Goal: Task Accomplishment & Management: Complete application form

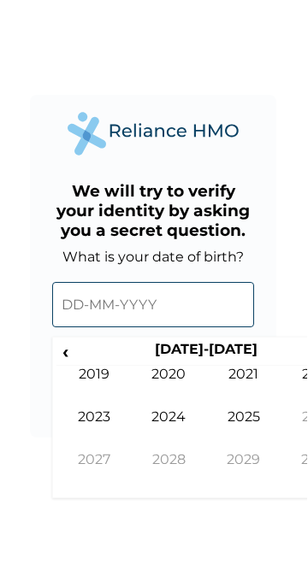
click at [93, 402] on td "2019" at bounding box center [94, 414] width 75 height 43
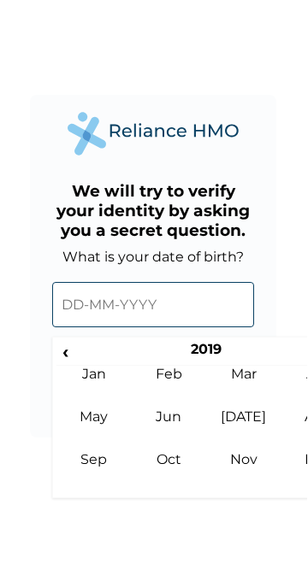
click at [109, 413] on td "Jan" at bounding box center [94, 414] width 75 height 43
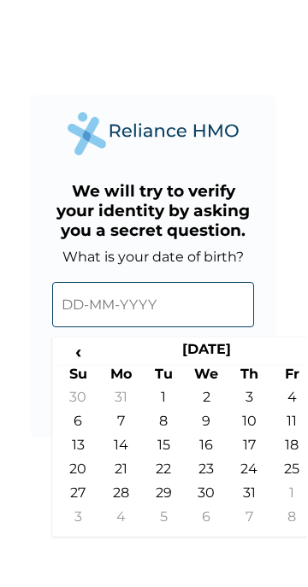
click at [85, 384] on span "‹" at bounding box center [78, 378] width 43 height 21
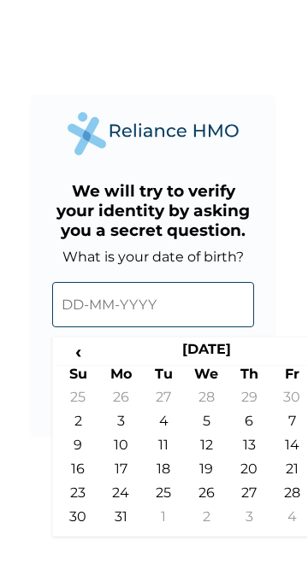
click at [90, 389] on span "‹" at bounding box center [78, 378] width 43 height 21
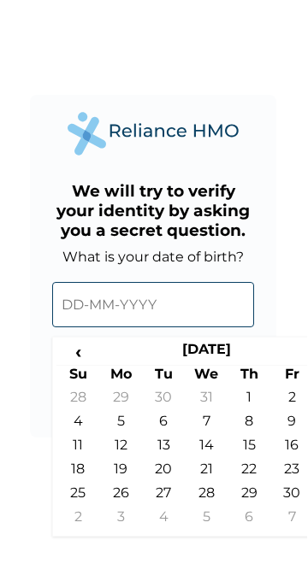
click at [92, 393] on th "Su" at bounding box center [78, 404] width 43 height 24
click at [167, 335] on input "text" at bounding box center [154, 331] width 202 height 45
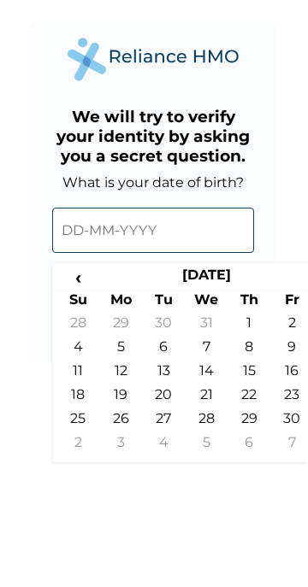
click at [168, 465] on td "13" at bounding box center [164, 476] width 43 height 24
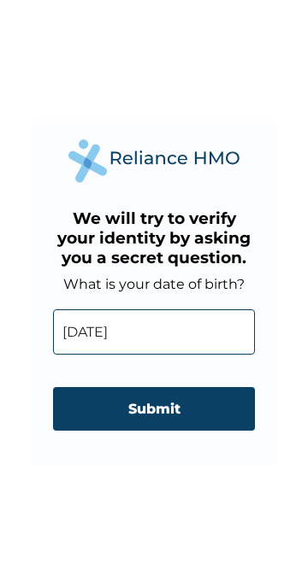
click at [155, 334] on input "[DATE]" at bounding box center [154, 331] width 202 height 45
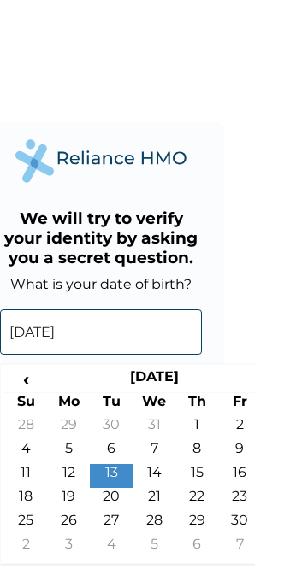
click at [233, 368] on th "[DATE]" at bounding box center [207, 380] width 214 height 24
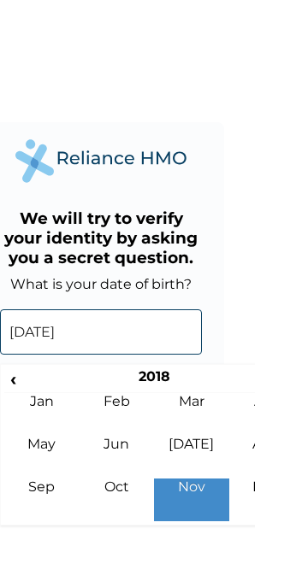
click at [235, 371] on th "2018" at bounding box center [207, 380] width 262 height 24
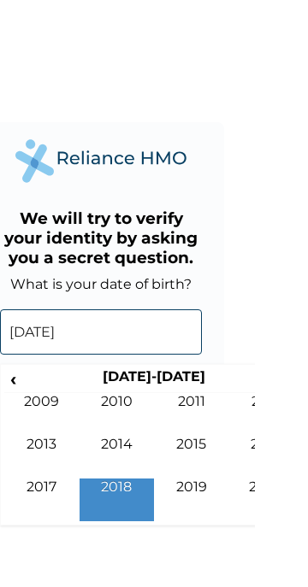
click at [247, 375] on th "[DATE]-[DATE]" at bounding box center [207, 380] width 262 height 24
click at [248, 384] on th "[DATE]-[DATE]" at bounding box center [207, 380] width 262 height 24
click at [99, 403] on td "2009" at bounding box center [94, 414] width 75 height 43
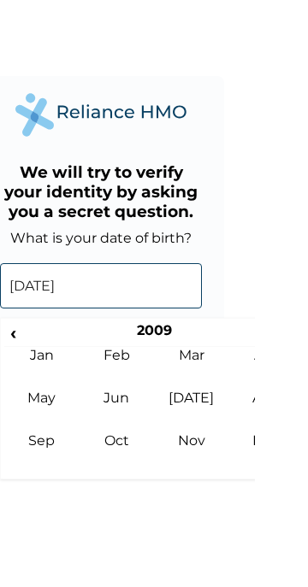
click at [111, 452] on td "May" at bounding box center [94, 457] width 75 height 43
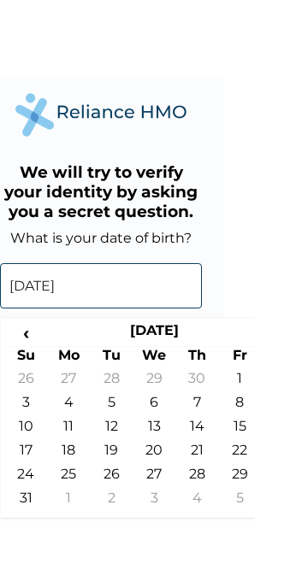
click at [89, 471] on td "10" at bounding box center [78, 476] width 43 height 24
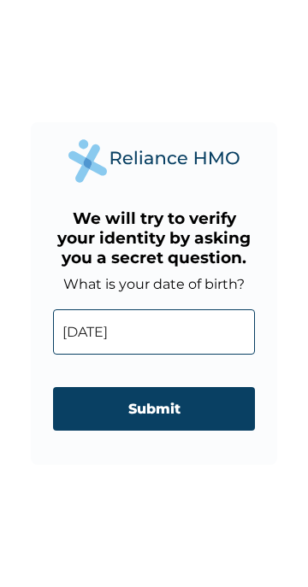
click at [187, 326] on input "[DATE]" at bounding box center [154, 331] width 202 height 45
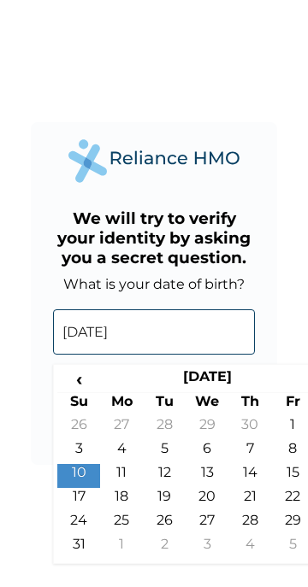
click at [208, 374] on th "[DATE]" at bounding box center [207, 380] width 214 height 24
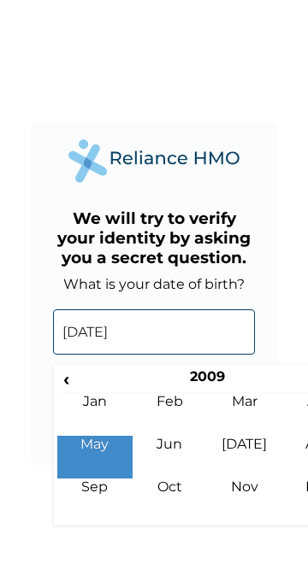
click at [240, 399] on td "Mar" at bounding box center [244, 414] width 75 height 43
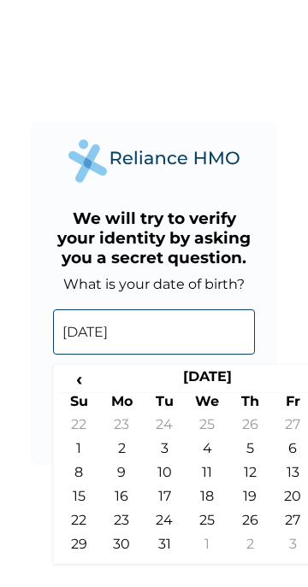
click at [238, 372] on th "[DATE]" at bounding box center [207, 380] width 214 height 24
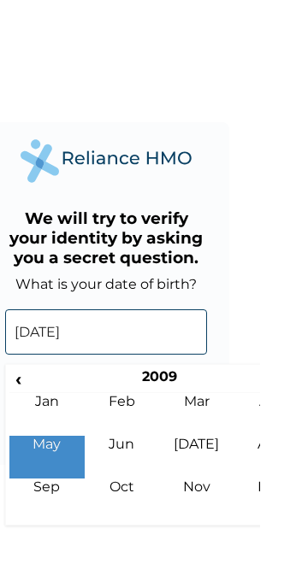
click at [225, 371] on th "2009" at bounding box center [207, 380] width 262 height 24
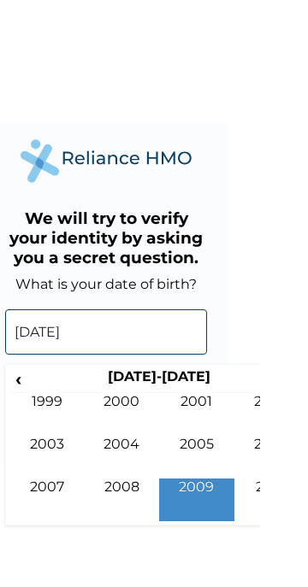
click at [181, 393] on td "2000" at bounding box center [169, 414] width 75 height 43
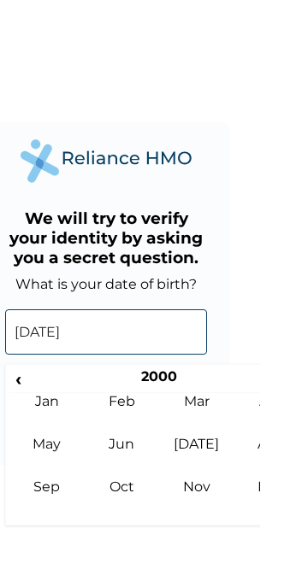
click at [209, 382] on th "2000" at bounding box center [207, 380] width 262 height 24
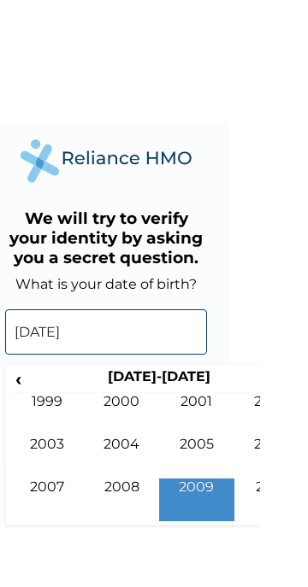
click at [216, 373] on th "[DATE]-[DATE]" at bounding box center [207, 380] width 262 height 24
click at [171, 403] on td "2000" at bounding box center [169, 414] width 75 height 43
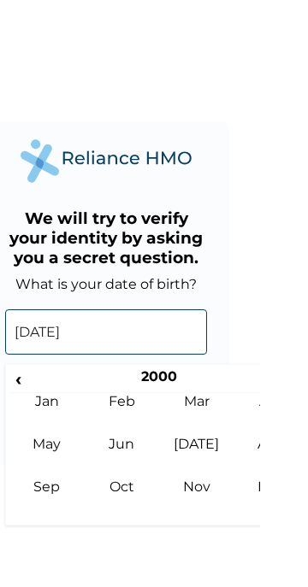
click at [104, 333] on input "[DATE]" at bounding box center [154, 331] width 202 height 45
click at [94, 333] on input "[DATE]" at bounding box center [154, 331] width 202 height 45
click at [84, 339] on input "[DATE]" at bounding box center [154, 331] width 202 height 45
click at [255, 412] on td "Mar" at bounding box center [244, 414] width 75 height 43
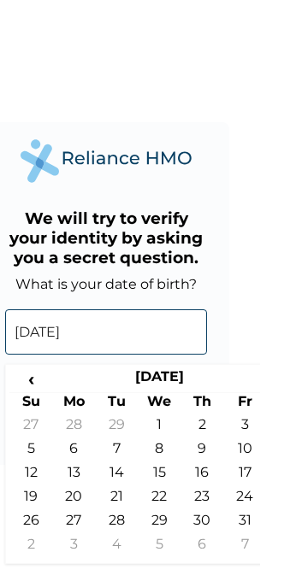
click at [297, 434] on td "3" at bounding box center [292, 428] width 43 height 24
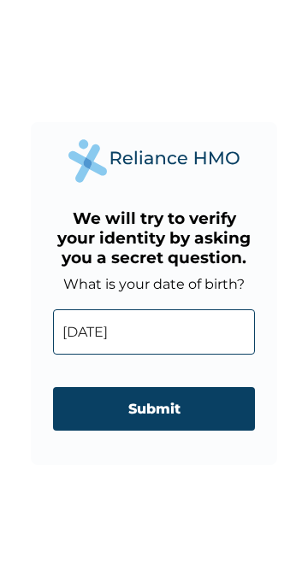
click at [215, 315] on input "[DATE]" at bounding box center [154, 331] width 202 height 45
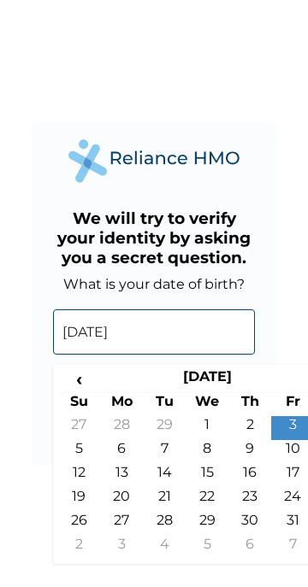
click at [285, 450] on td "10" at bounding box center [292, 452] width 43 height 24
type input "[DATE]"
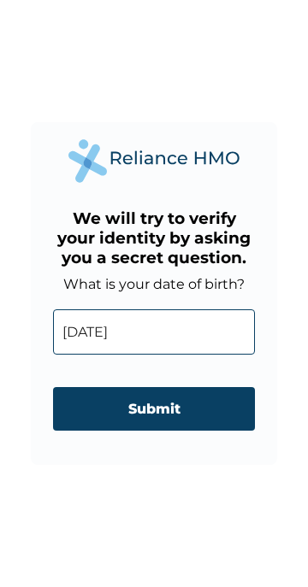
click at [224, 410] on input "Submit" at bounding box center [154, 409] width 202 height 44
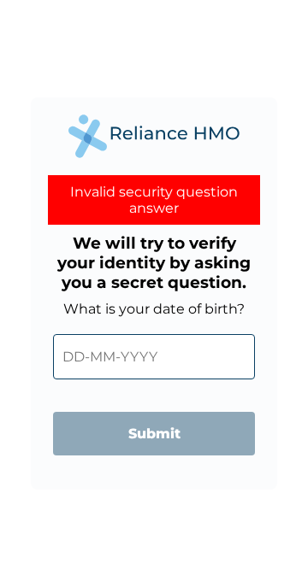
click at [207, 349] on input "text" at bounding box center [154, 356] width 202 height 45
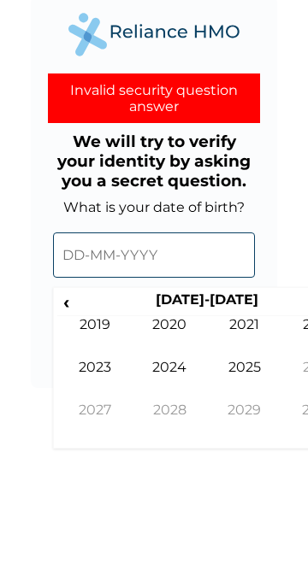
click at [201, 521] on td "2028" at bounding box center [169, 524] width 75 height 43
click at [228, 402] on th "[DATE]-[DATE]" at bounding box center [207, 405] width 262 height 24
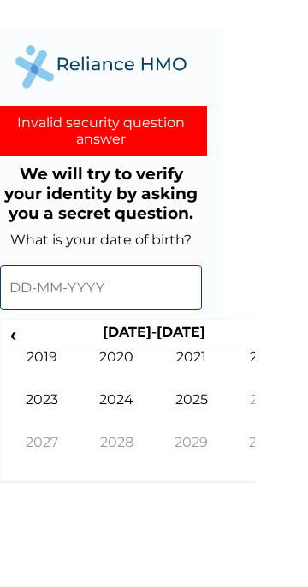
click at [187, 228] on div "We will try to verify your identity by asking you a secret question. What is yo…" at bounding box center [154, 349] width 202 height 248
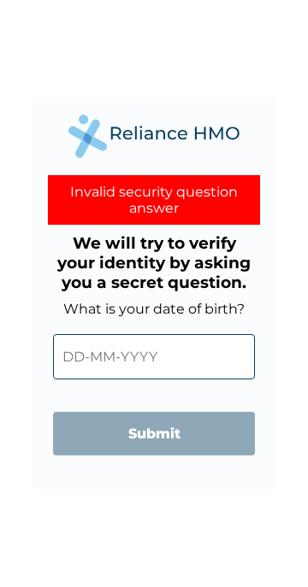
click at [206, 350] on input "text" at bounding box center [154, 356] width 202 height 45
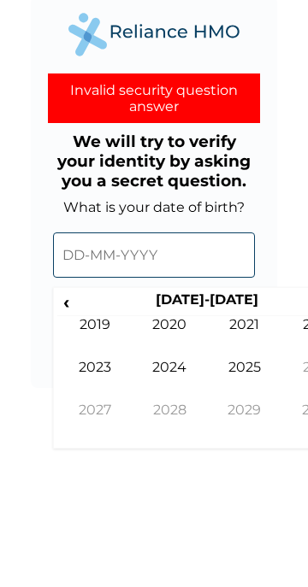
click at [227, 407] on th "[DATE]-[DATE]" at bounding box center [207, 405] width 262 height 24
click at [174, 464] on td "2024" at bounding box center [169, 482] width 75 height 43
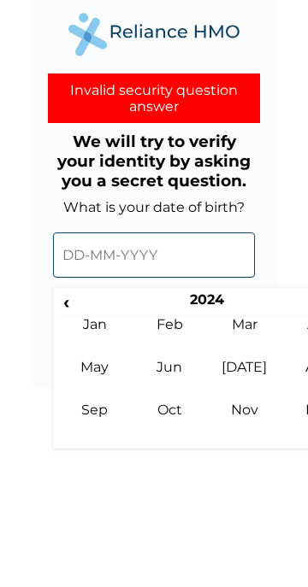
click at [213, 396] on th "2024" at bounding box center [207, 405] width 262 height 24
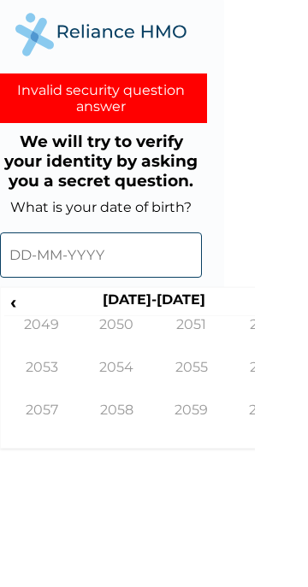
click at [307, 409] on th "[DATE]-[DATE]" at bounding box center [207, 405] width 262 height 24
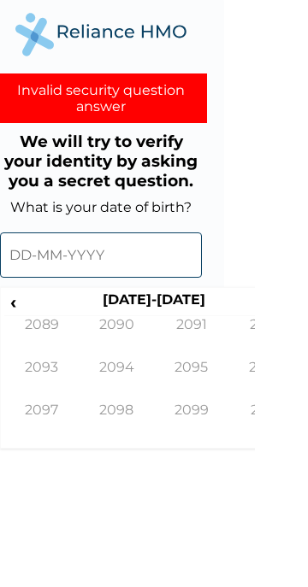
click at [307, 409] on th "[DATE]-[DATE]" at bounding box center [207, 405] width 262 height 24
click at [307, 415] on th "2120-2129" at bounding box center [207, 405] width 262 height 24
click at [307, 409] on th "2120-2129" at bounding box center [207, 405] width 262 height 24
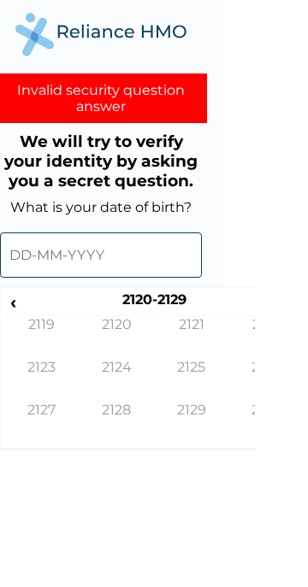
click at [307, 409] on th "2120-2129" at bounding box center [207, 405] width 262 height 24
click at [307, 415] on th "2120-2129" at bounding box center [207, 405] width 262 height 24
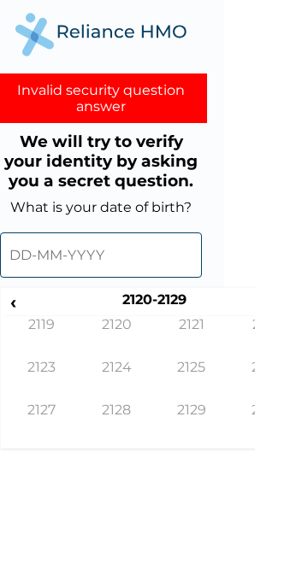
click at [307, 415] on th "2120-2129" at bounding box center [207, 405] width 262 height 24
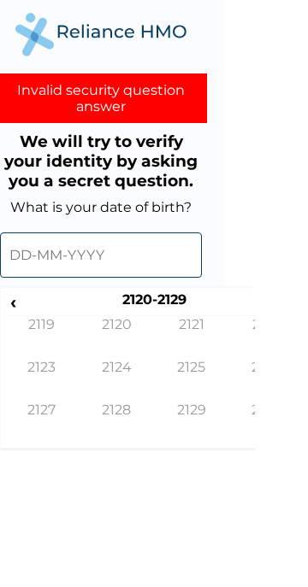
click at [79, 396] on th "2120-2129" at bounding box center [207, 405] width 262 height 24
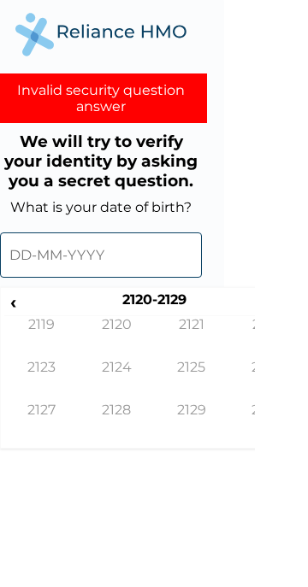
click at [69, 397] on span "‹" at bounding box center [66, 403] width 18 height 21
click at [73, 411] on span "‹" at bounding box center [66, 403] width 18 height 21
click at [69, 418] on td "2139" at bounding box center [94, 439] width 75 height 43
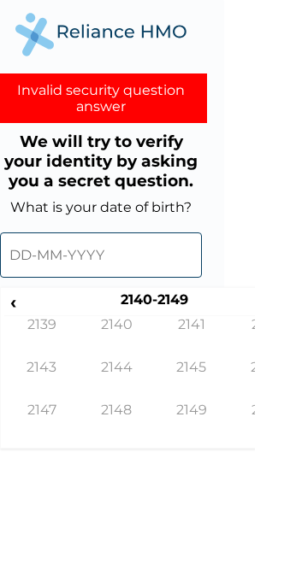
click at [68, 400] on span "‹" at bounding box center [66, 403] width 18 height 21
click at [68, 408] on span "‹" at bounding box center [66, 403] width 18 height 21
click at [80, 409] on th "2140-2149" at bounding box center [207, 405] width 262 height 24
click at [80, 409] on th "2120-2129" at bounding box center [207, 405] width 262 height 24
click at [68, 412] on span "‹" at bounding box center [66, 403] width 18 height 21
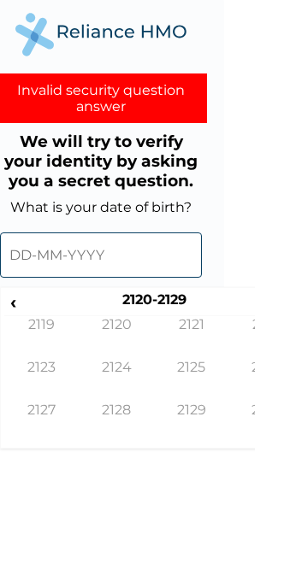
click at [67, 409] on span "‹" at bounding box center [66, 403] width 18 height 21
click at [78, 406] on th "2120-2129" at bounding box center [207, 405] width 262 height 24
click at [78, 406] on th "[DATE]-[DATE]" at bounding box center [207, 405] width 262 height 24
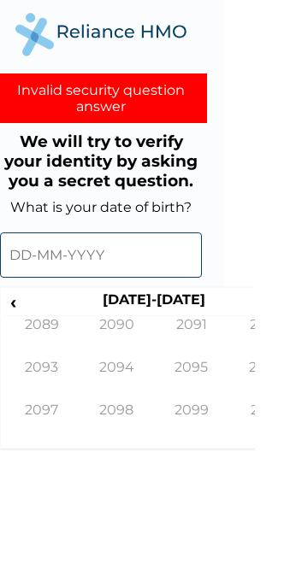
click at [78, 406] on th "[DATE]-[DATE]" at bounding box center [207, 405] width 262 height 24
click at [67, 409] on span "‹" at bounding box center [66, 403] width 18 height 21
click at [66, 424] on td "2079" at bounding box center [94, 439] width 75 height 43
click at [68, 417] on th "‹" at bounding box center [66, 405] width 18 height 24
click at [75, 421] on td "2069" at bounding box center [94, 439] width 75 height 43
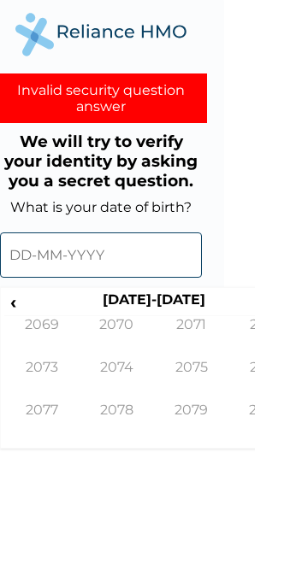
click at [67, 415] on span "‹" at bounding box center [66, 403] width 18 height 21
click at [68, 409] on span "‹" at bounding box center [66, 403] width 18 height 21
click at [64, 406] on span "‹" at bounding box center [66, 403] width 18 height 21
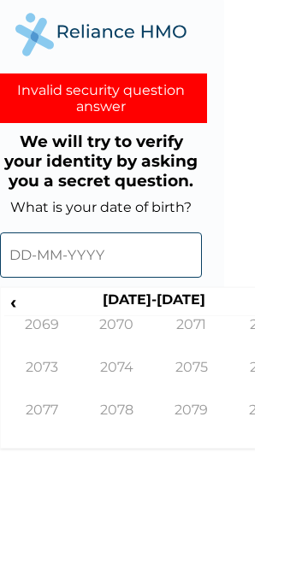
click at [64, 406] on span "‹" at bounding box center [66, 403] width 18 height 21
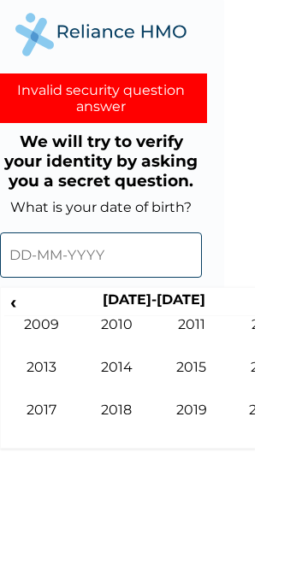
click at [64, 407] on span "‹" at bounding box center [66, 403] width 18 height 21
click at [64, 406] on span "‹" at bounding box center [66, 403] width 18 height 21
click at [65, 406] on span "‹" at bounding box center [66, 403] width 18 height 21
click at [68, 402] on span "‹" at bounding box center [66, 403] width 18 height 21
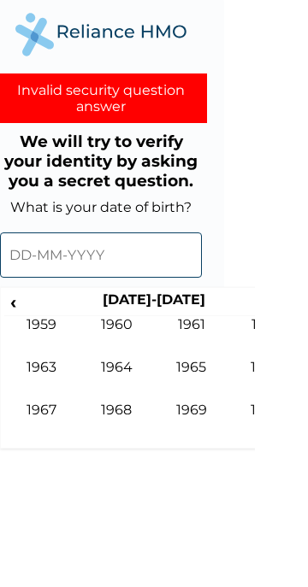
click at [68, 402] on span "‹" at bounding box center [66, 403] width 18 height 21
click at [67, 402] on span "‹" at bounding box center [66, 403] width 18 height 21
click at [307, 401] on th "[DATE]-[DATE]" at bounding box center [207, 405] width 262 height 24
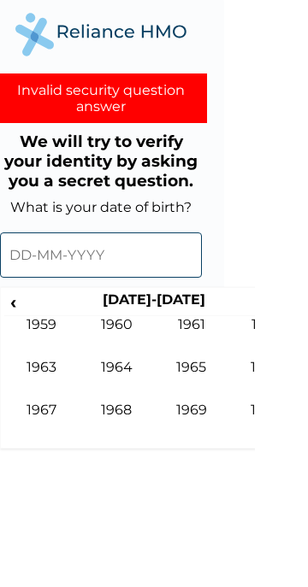
click at [307, 405] on th "[DATE]-[DATE]" at bounding box center [207, 405] width 262 height 24
click at [307, 406] on th "[DATE]-[DATE]" at bounding box center [207, 405] width 262 height 24
click at [307, 411] on th "[DATE]-[DATE]" at bounding box center [207, 405] width 262 height 24
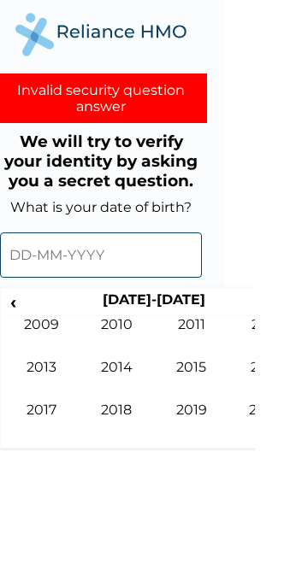
click at [79, 404] on th "[DATE]-[DATE]" at bounding box center [207, 405] width 262 height 24
click at [67, 398] on span "‹" at bounding box center [66, 403] width 18 height 21
click at [67, 404] on span "‹" at bounding box center [66, 403] width 18 height 21
click at [184, 421] on td "2000" at bounding box center [169, 439] width 75 height 43
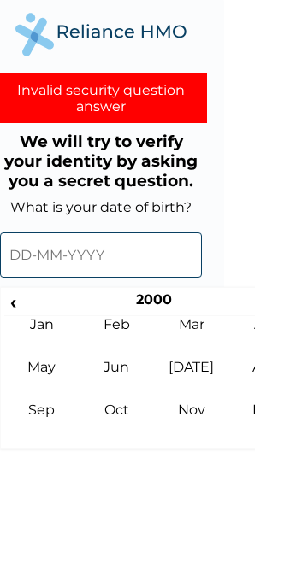
click at [244, 423] on td "Mar" at bounding box center [244, 439] width 75 height 43
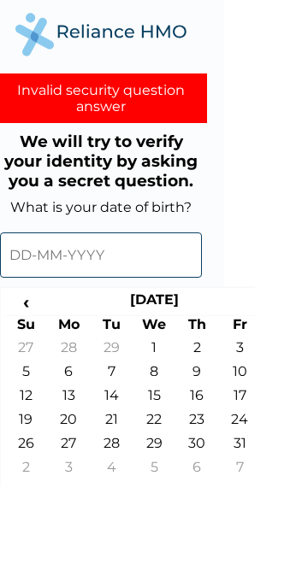
click at [287, 472] on td "10" at bounding box center [292, 477] width 43 height 24
type input "[DATE]"
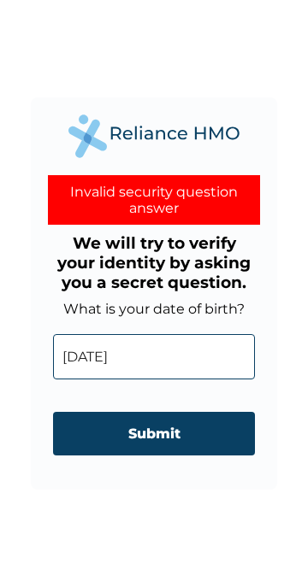
click at [199, 442] on input "Submit" at bounding box center [154, 434] width 202 height 44
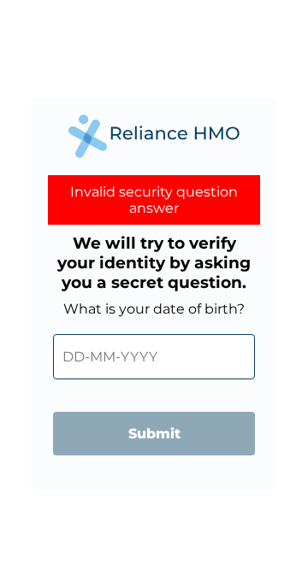
click at [185, 370] on input "text" at bounding box center [154, 356] width 202 height 45
